Goal: Book appointment/travel/reservation

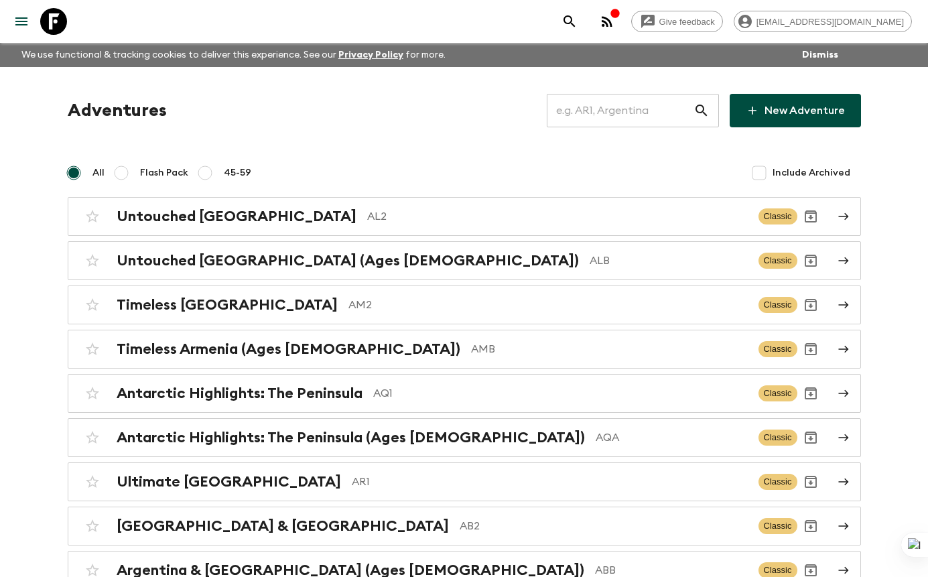
click at [602, 112] on input "text" at bounding box center [620, 111] width 147 height 38
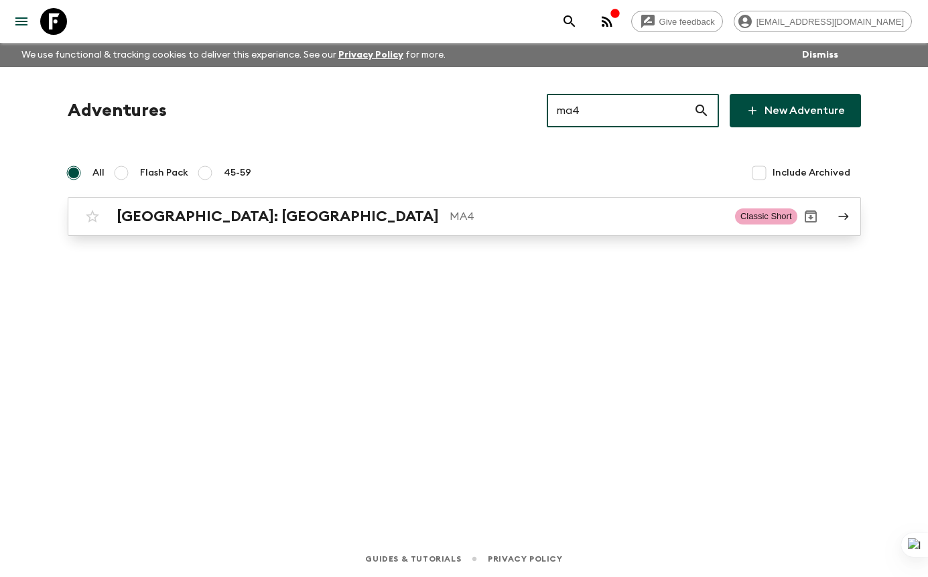
type input "ma4"
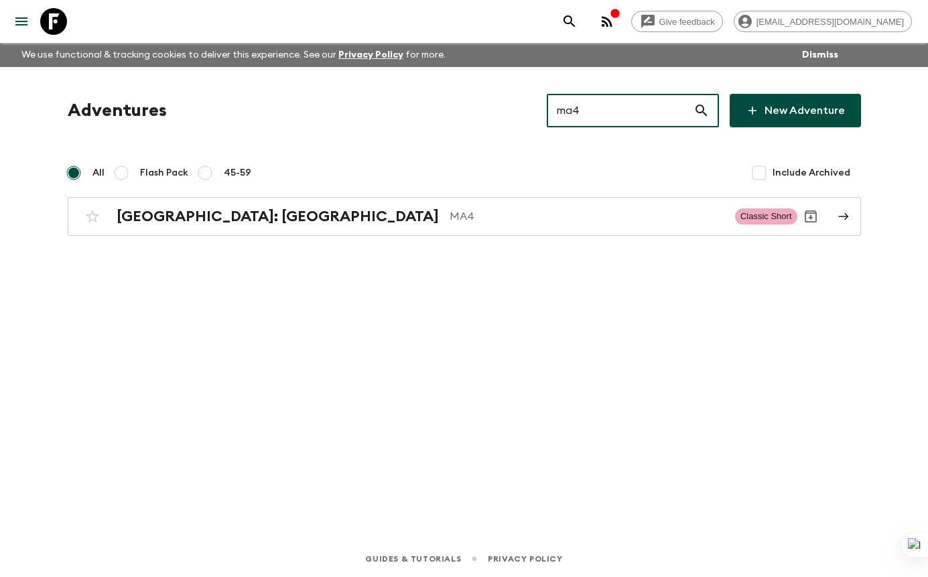
drag, startPoint x: 536, startPoint y: 231, endPoint x: 707, endPoint y: 9, distance: 280.0
click at [536, 230] on link "[GEOGRAPHIC_DATA]: [GEOGRAPHIC_DATA] MA4 Classic Short" at bounding box center [464, 216] width 793 height 39
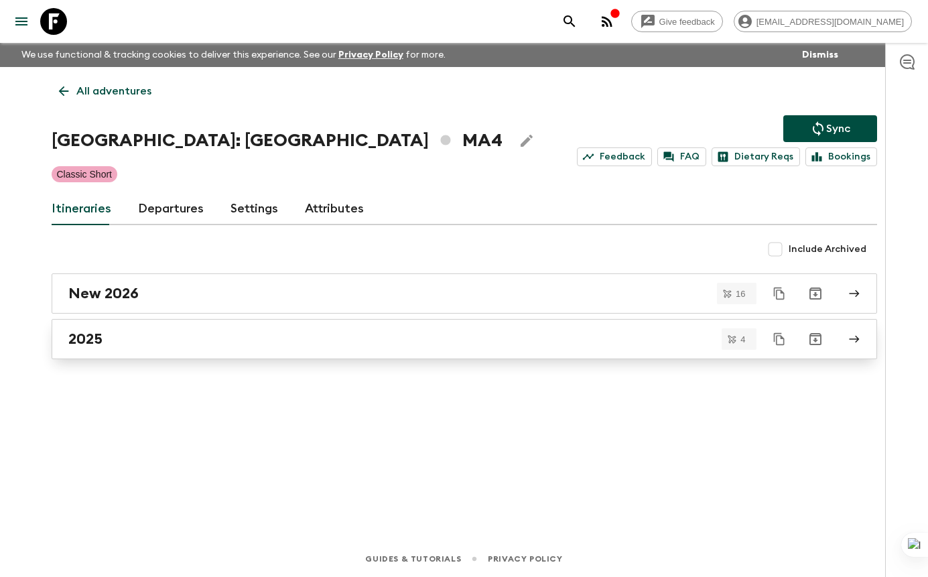
click at [243, 337] on div "2025" at bounding box center [451, 338] width 767 height 17
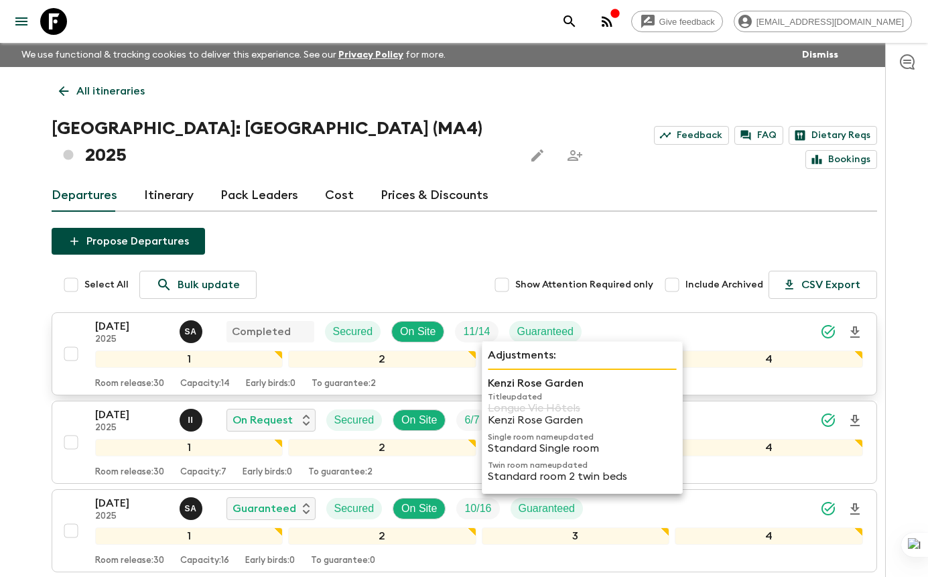
click at [602, 350] on div "3" at bounding box center [576, 358] width 188 height 17
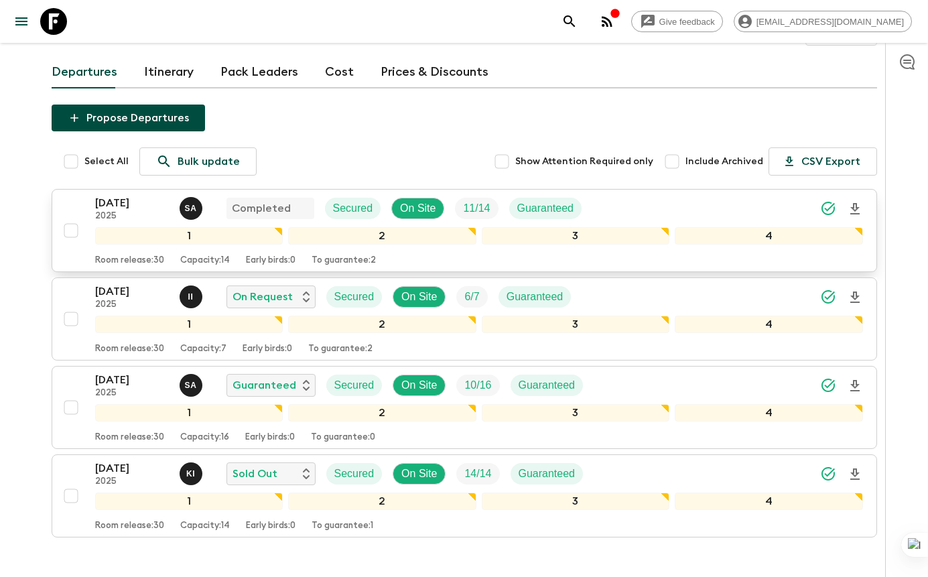
scroll to position [105, 0]
